Goal: Task Accomplishment & Management: Use online tool/utility

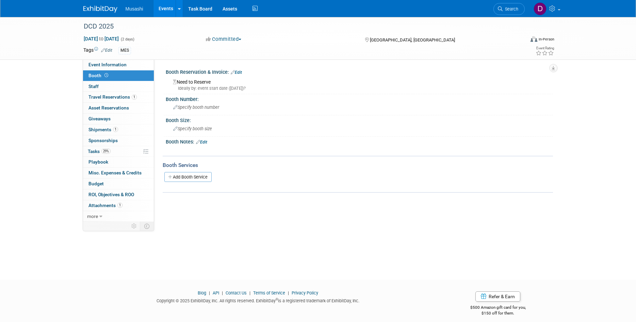
click at [160, 7] on link "Events" at bounding box center [165, 8] width 25 height 17
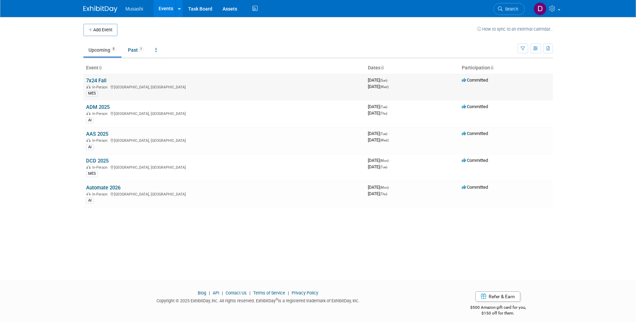
click at [95, 81] on link "7x24 Fall" at bounding box center [96, 81] width 20 height 6
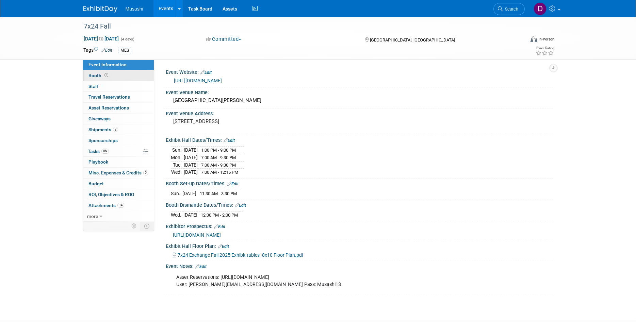
click at [103, 79] on link "Booth" at bounding box center [118, 75] width 71 height 11
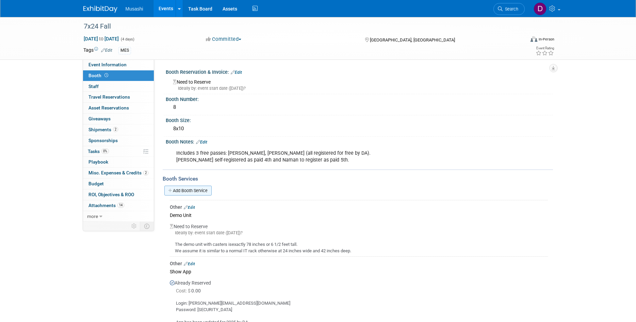
click at [195, 191] on link "Add Booth Service" at bounding box center [187, 191] width 47 height 10
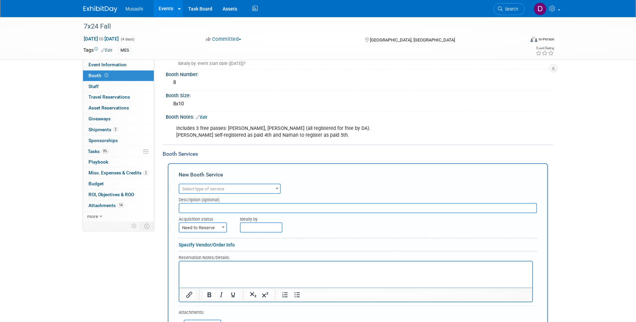
scroll to position [69, 0]
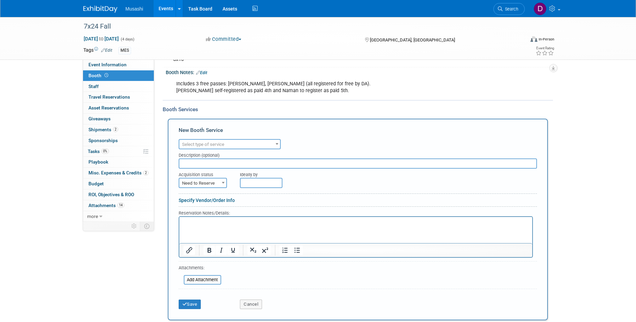
click at [227, 147] on span "Select type of service" at bounding box center [229, 145] width 101 height 10
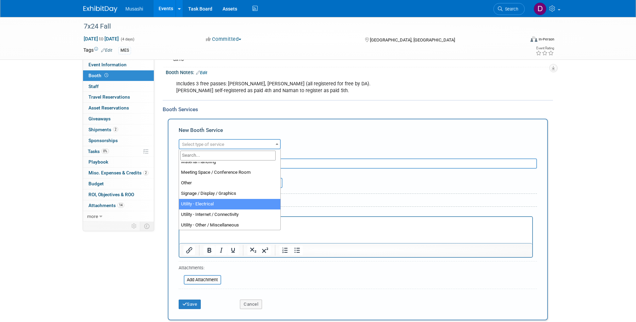
scroll to position [175, 0]
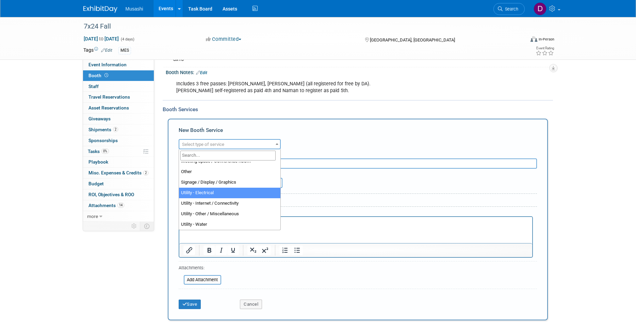
select select "8"
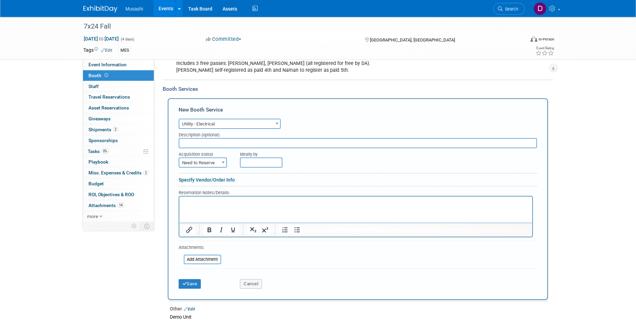
scroll to position [104, 0]
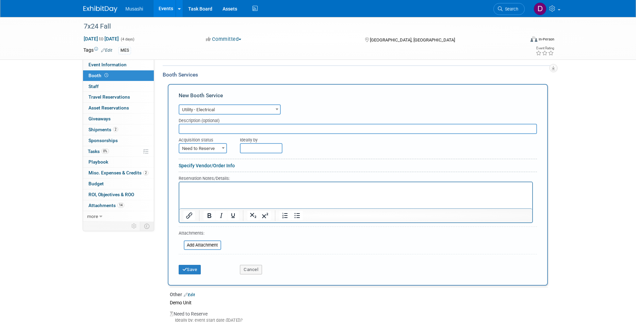
click at [226, 130] on input "text" at bounding box center [358, 129] width 358 height 10
click at [219, 149] on span "Need to Reserve" at bounding box center [202, 149] width 47 height 10
select select "2"
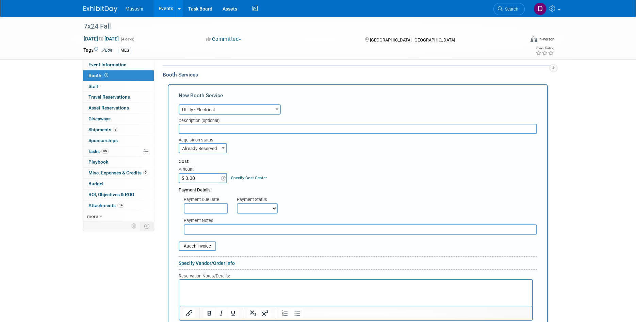
click at [203, 180] on input "$ 0.00" at bounding box center [200, 178] width 43 height 10
type input "$ 690.75"
click at [309, 164] on div "Cost:" at bounding box center [358, 162] width 358 height 6
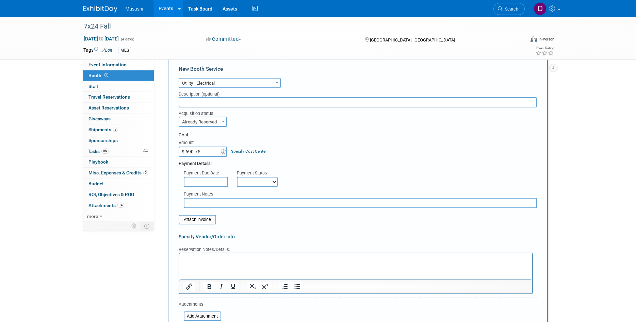
scroll to position [139, 0]
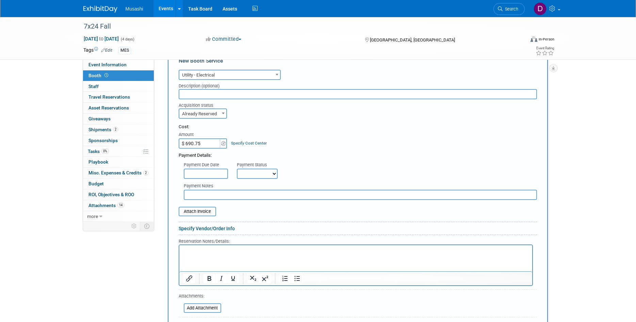
click at [237, 169] on select "Not Paid Yet Partially Paid Paid in Full" at bounding box center [257, 174] width 41 height 10
select select "1"
click option "Paid in Full" at bounding box center [0, 0] width 0 height 0
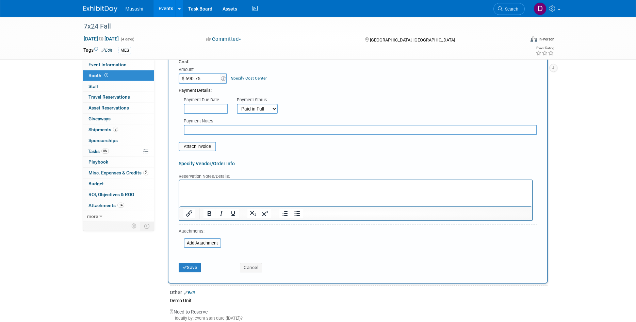
scroll to position [208, 0]
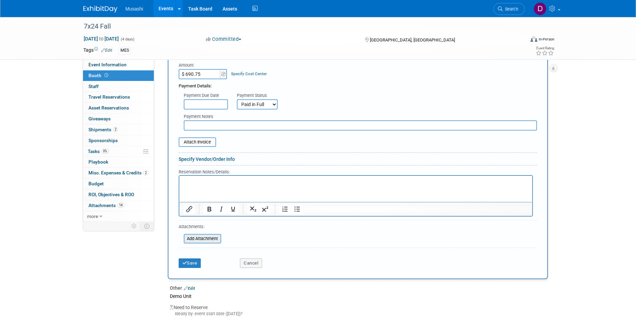
click at [213, 239] on input "file" at bounding box center [179, 239] width 81 height 8
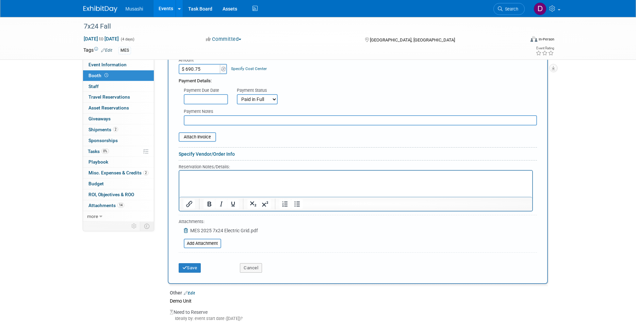
scroll to position [243, 0]
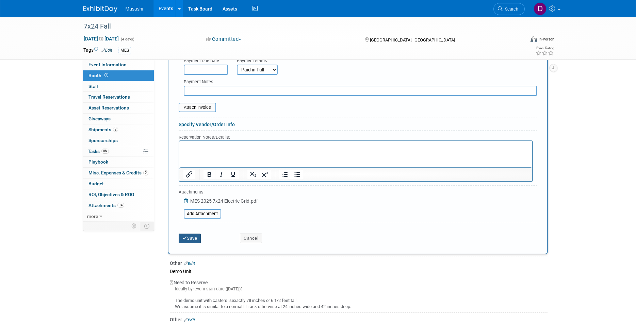
click at [199, 237] on button "Save" at bounding box center [190, 239] width 22 height 10
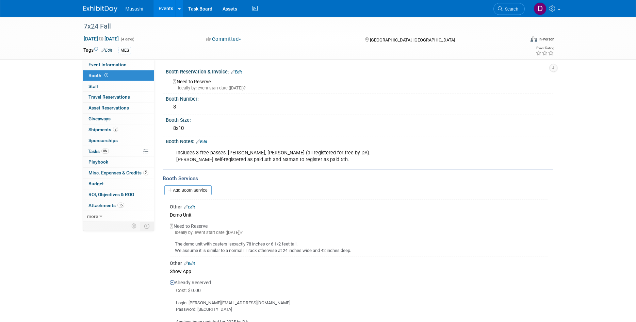
scroll to position [0, 0]
